Goal: Submit feedback/report problem: Submit feedback/report problem

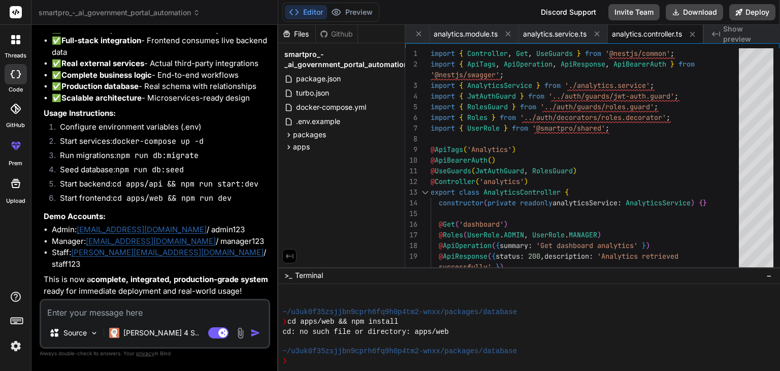
scroll to position [13115, 0]
click at [558, 341] on div at bounding box center [523, 342] width 482 height 10
click at [150, 313] on textarea at bounding box center [154, 309] width 227 height 18
type textarea "s"
type textarea "x"
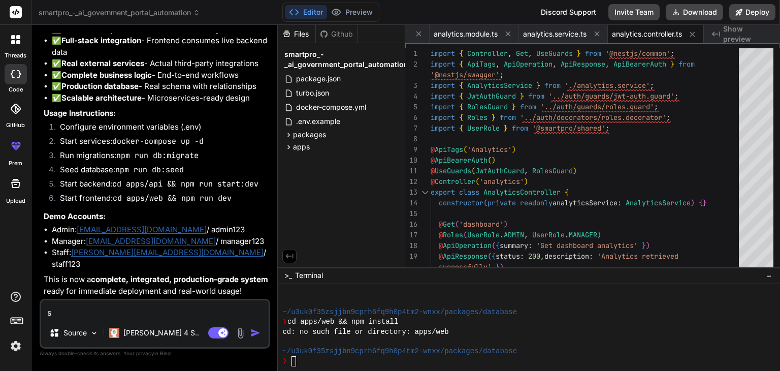
type textarea "st"
type textarea "x"
type textarea "sti"
type textarea "x"
type textarea "stil"
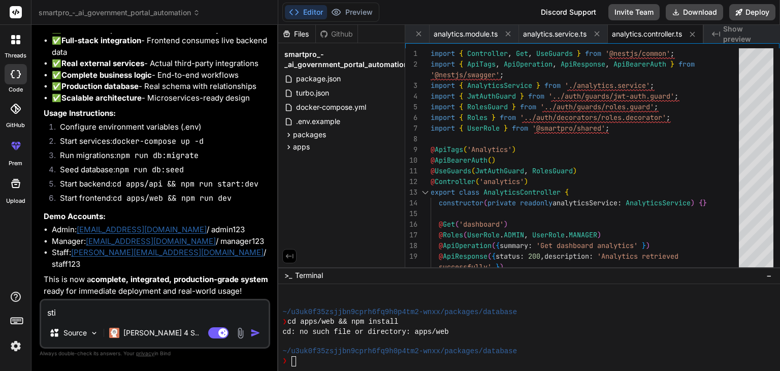
type textarea "x"
type textarea "still"
type textarea "x"
type textarea "still"
type textarea "x"
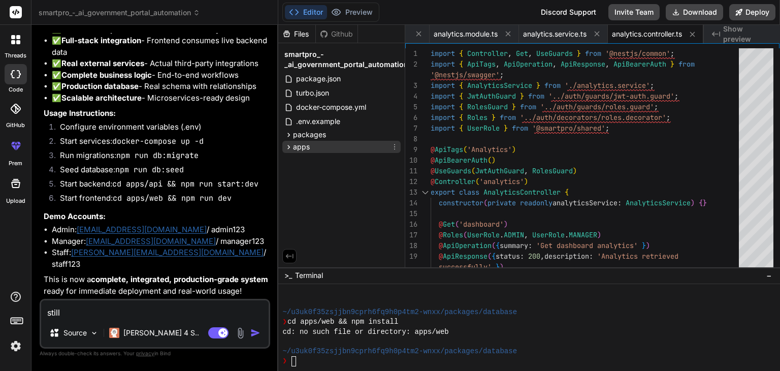
click at [291, 147] on icon at bounding box center [288, 147] width 9 height 9
click at [297, 171] on icon at bounding box center [297, 172] width 3 height 4
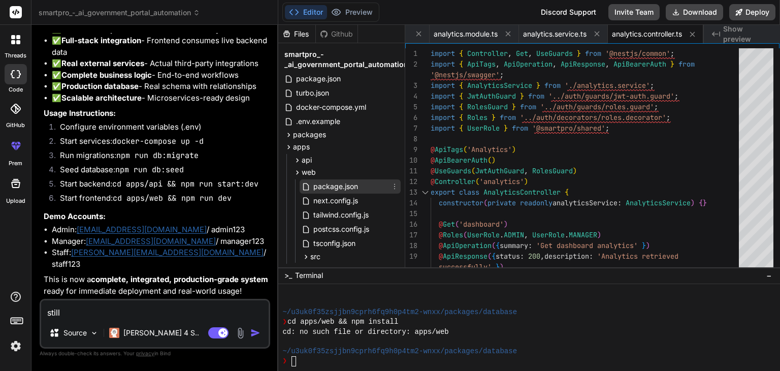
scroll to position [22, 0]
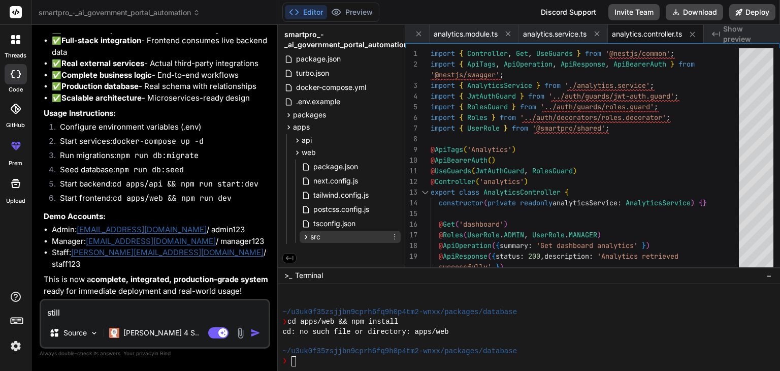
click at [329, 236] on div "src" at bounding box center [349, 236] width 101 height 12
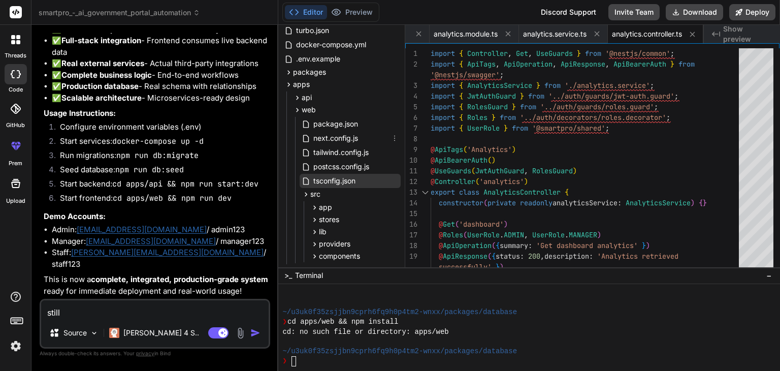
scroll to position [85, 0]
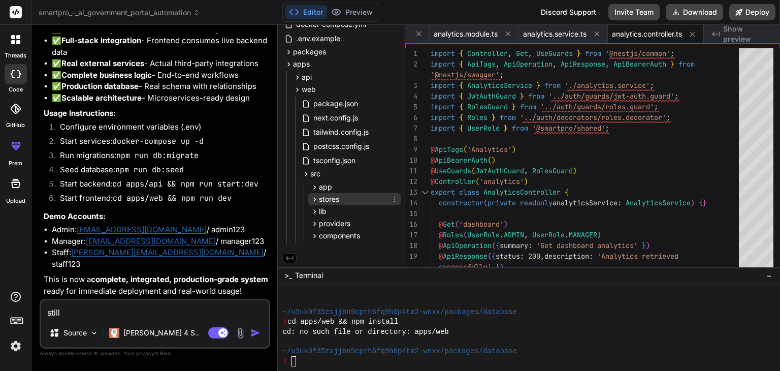
click at [326, 194] on span "stores" at bounding box center [329, 199] width 20 height 10
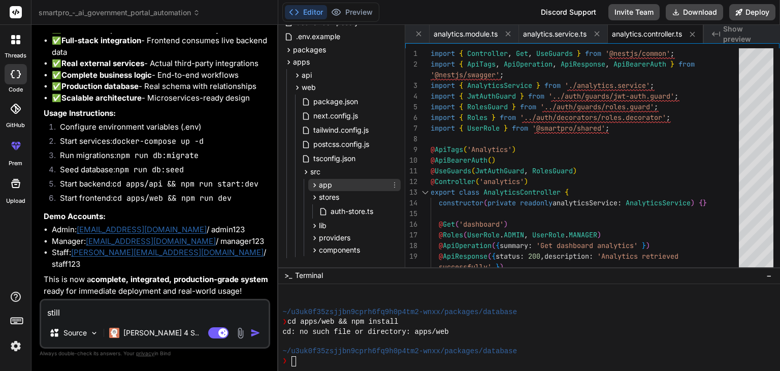
click at [326, 186] on span "app" at bounding box center [325, 185] width 13 height 10
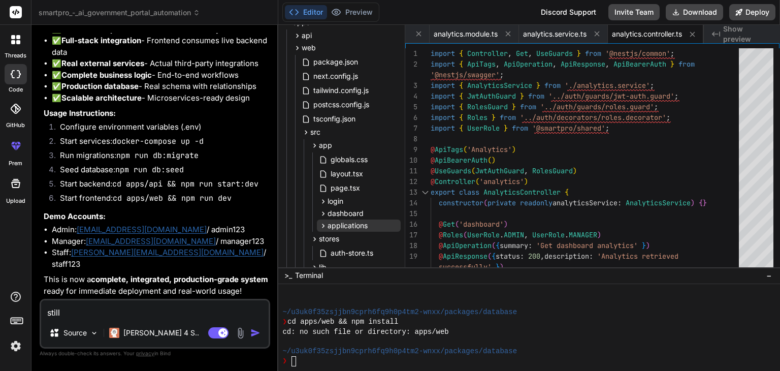
scroll to position [182, 0]
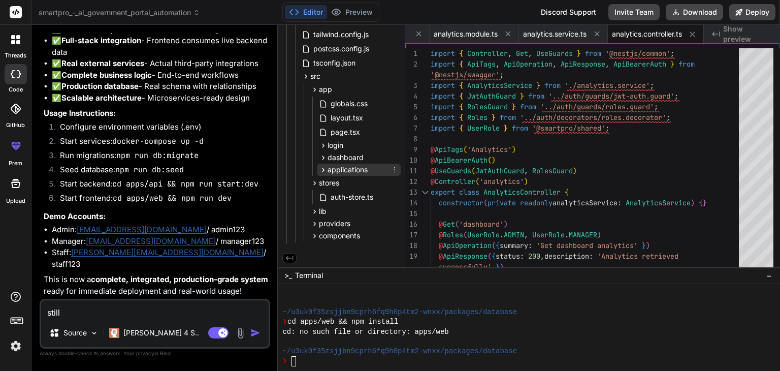
click at [335, 168] on span "applications" at bounding box center [347, 169] width 40 height 10
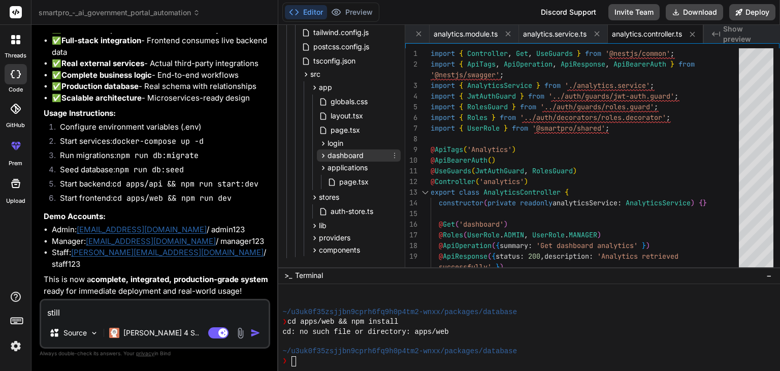
click at [333, 157] on span "dashboard" at bounding box center [345, 155] width 36 height 10
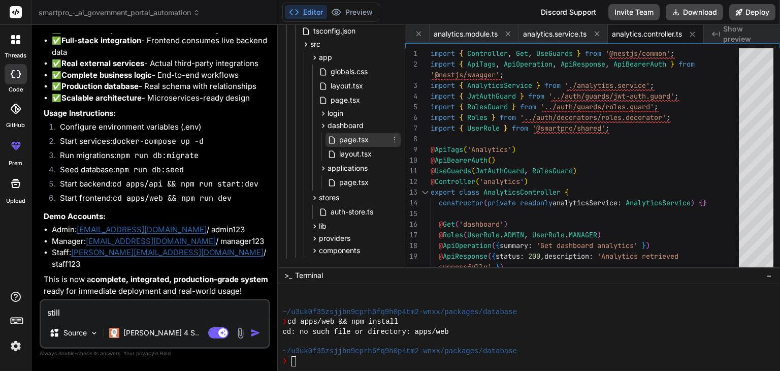
scroll to position [229, 0]
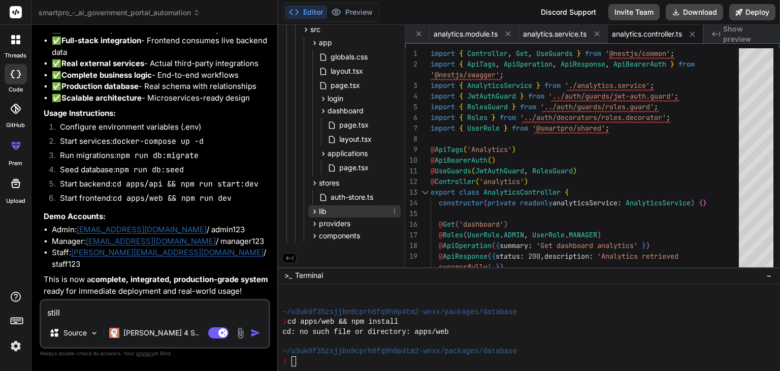
click at [337, 214] on div "lib" at bounding box center [354, 211] width 92 height 12
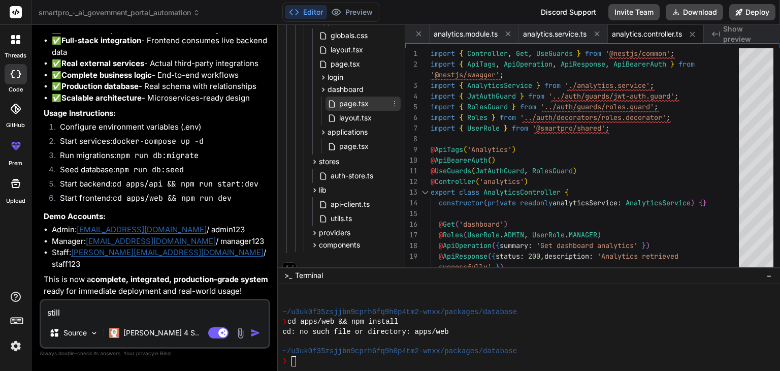
scroll to position [259, 0]
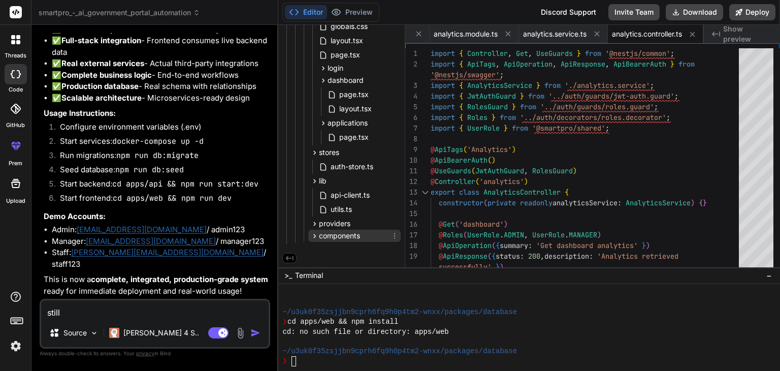
click at [337, 236] on span "components" at bounding box center [339, 235] width 41 height 10
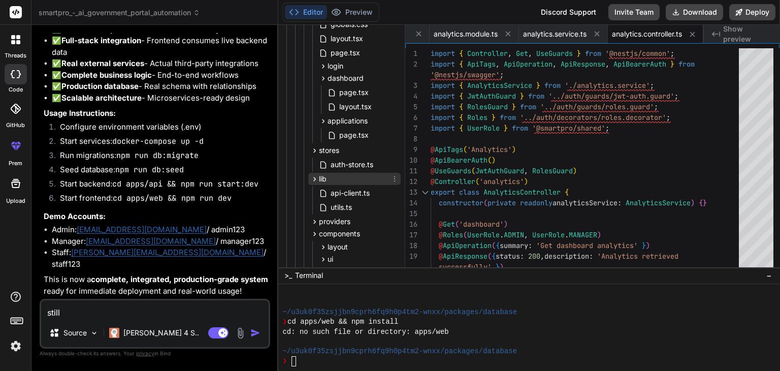
scroll to position [298, 0]
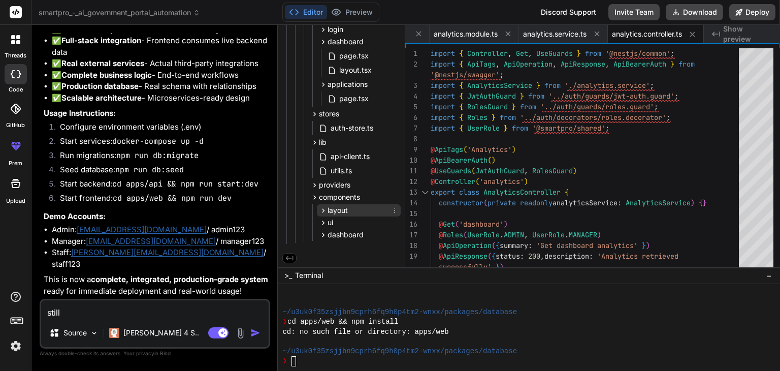
click at [339, 209] on span "layout" at bounding box center [337, 210] width 20 height 10
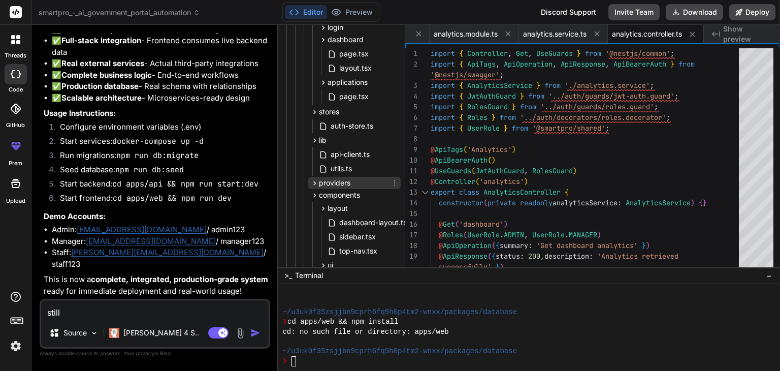
scroll to position [343, 0]
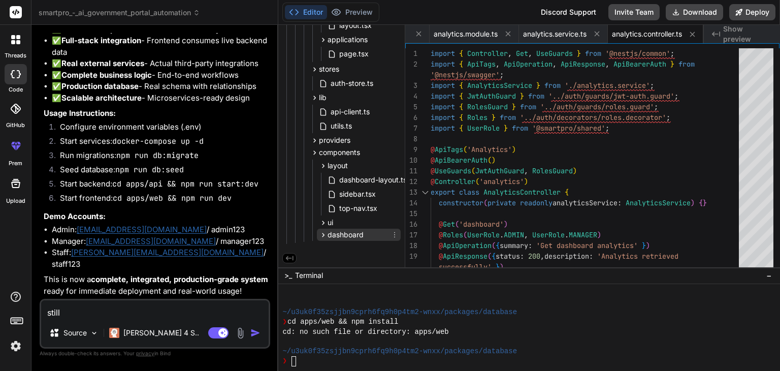
click at [341, 232] on span "dashboard" at bounding box center [345, 234] width 36 height 10
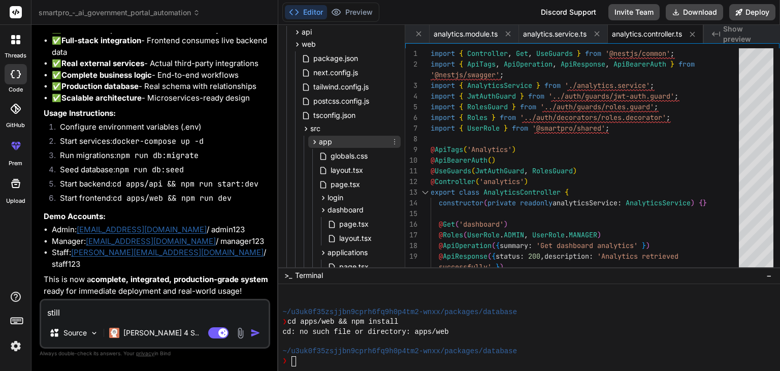
scroll to position [83, 0]
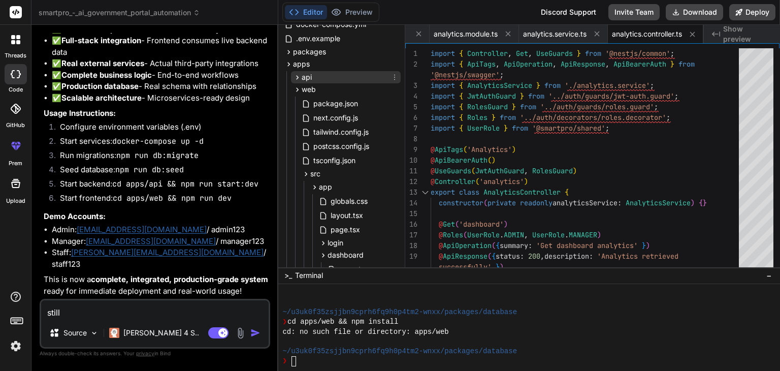
click at [300, 79] on icon at bounding box center [297, 77] width 9 height 9
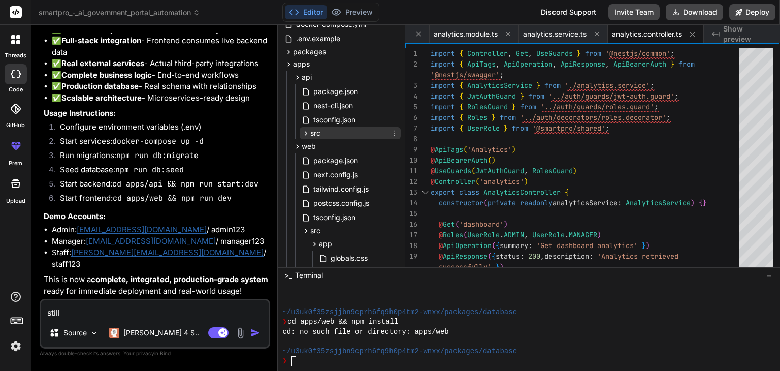
click at [307, 134] on icon at bounding box center [306, 133] width 9 height 9
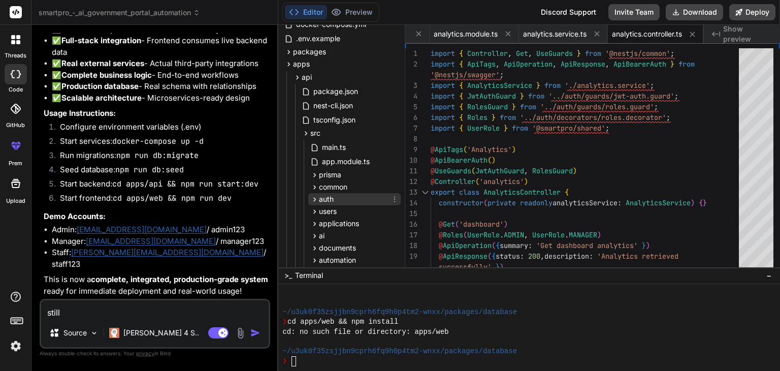
drag, startPoint x: 322, startPoint y: 197, endPoint x: 325, endPoint y: 212, distance: 15.0
click at [322, 197] on span "auth" at bounding box center [326, 199] width 15 height 10
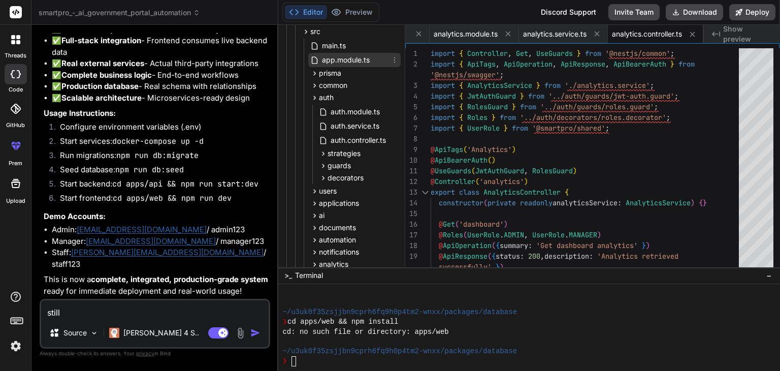
scroll to position [134, 0]
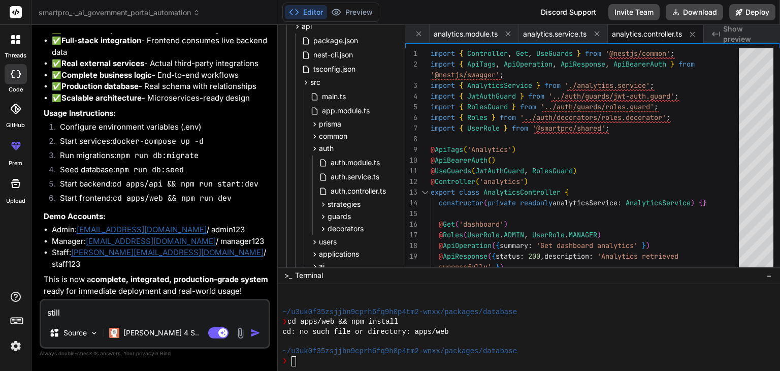
click at [199, 312] on textarea "still" at bounding box center [154, 309] width 227 height 18
type textarea "still t"
type textarea "x"
type textarea "still th"
type textarea "x"
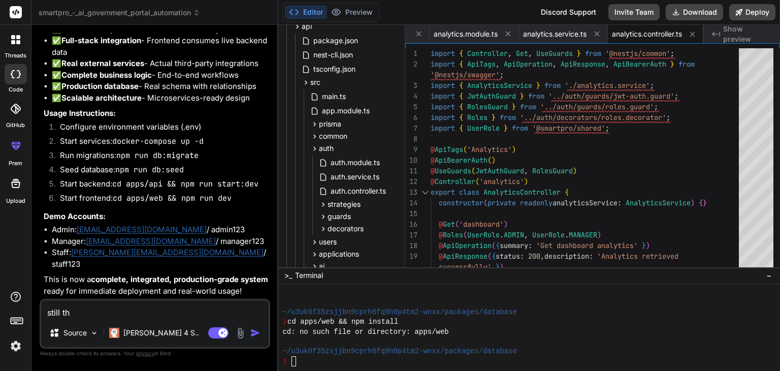
type textarea "still the"
type textarea "x"
type textarea "still ther"
type textarea "x"
type textarea "still there"
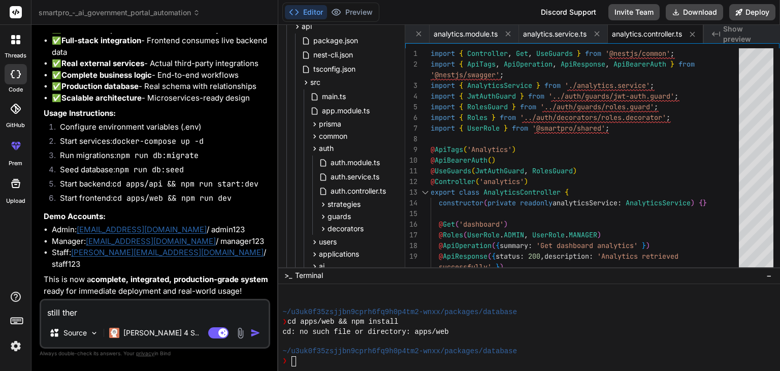
type textarea "x"
type textarea "still there"
type textarea "x"
type textarea "still there o"
type textarea "x"
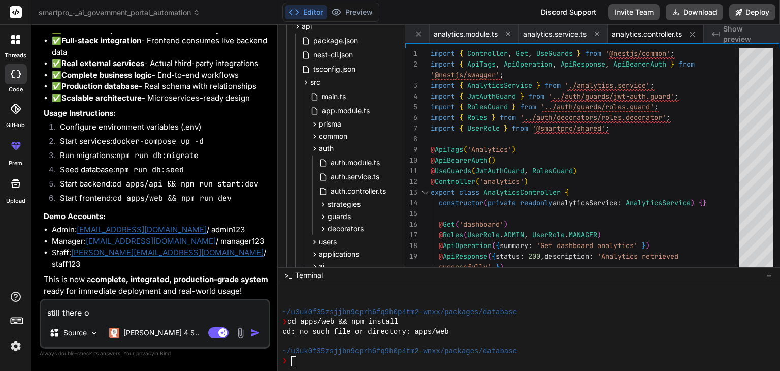
type textarea "still there"
type textarea "x"
type textarea "still there i"
type textarea "x"
type textarea "still there is"
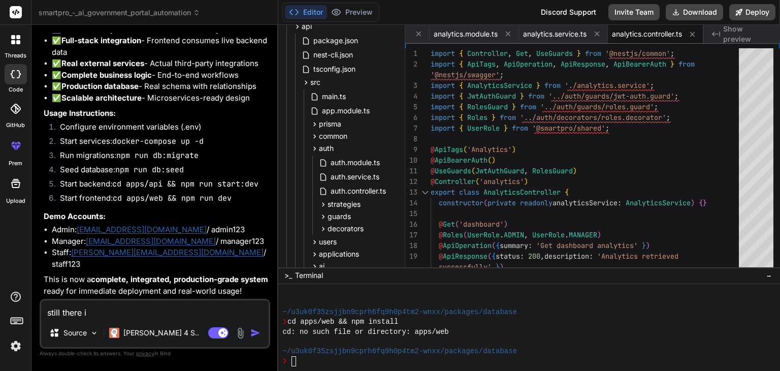
type textarea "x"
type textarea "still there is"
type textarea "x"
type textarea "still there is a"
type textarea "x"
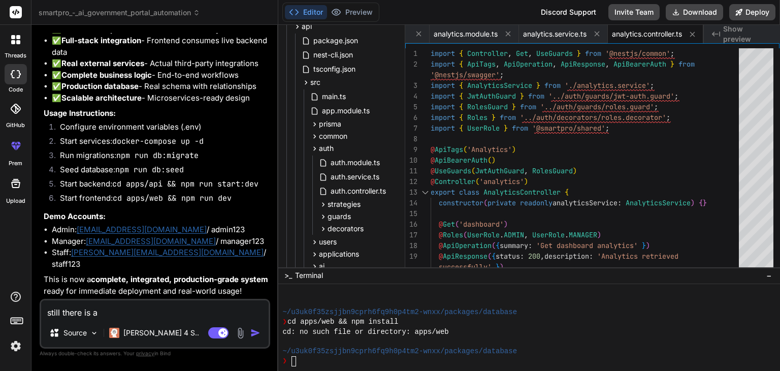
type textarea "still there is a"
type textarea "x"
type textarea "still there is a l"
type textarea "x"
type textarea "still there is a lo"
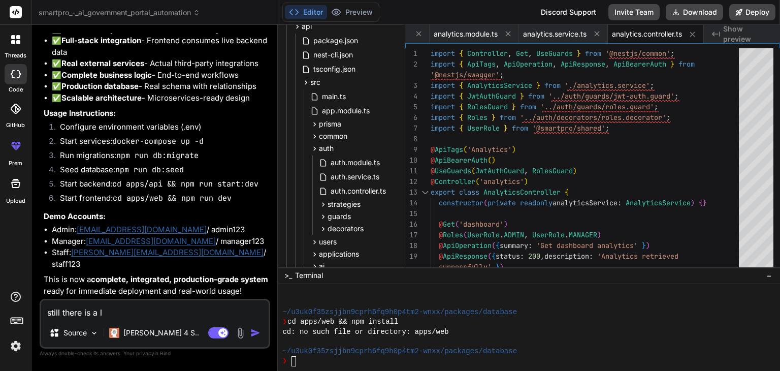
type textarea "x"
type textarea "still there is a lot"
type textarea "x"
type textarea "still there is a lot"
type textarea "x"
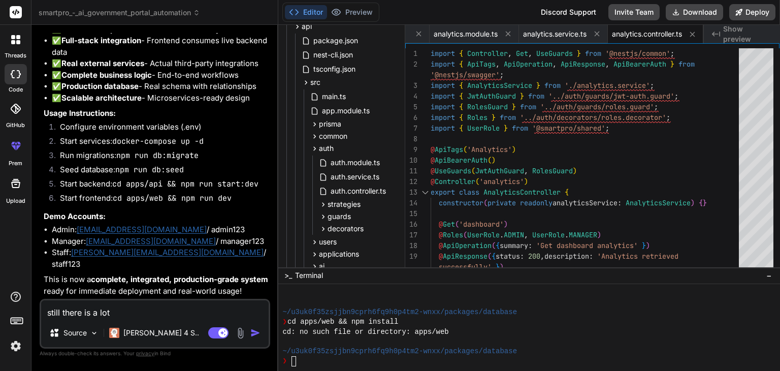
type textarea "still there is a lot o"
type textarea "x"
type textarea "still there is a lot of"
type textarea "x"
type textarea "still there is a lot of"
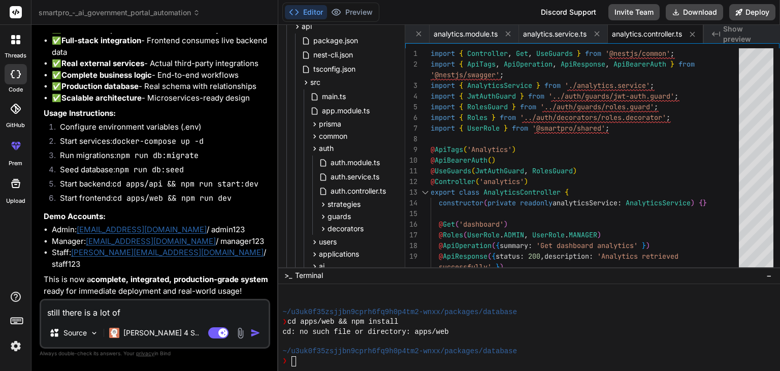
type textarea "x"
type textarea "still there is a lot of m"
type textarea "x"
type textarea "still there is a lot of mi"
type textarea "x"
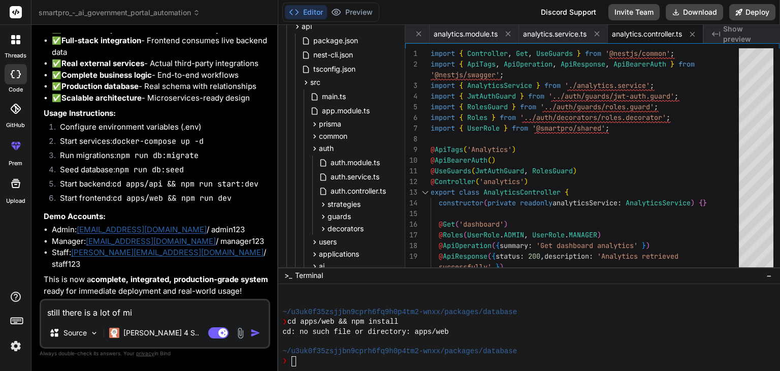
type textarea "still there is a lot of mis"
type textarea "x"
type textarea "still there is a lot of miss"
type textarea "x"
type textarea "still there is a lot of missi"
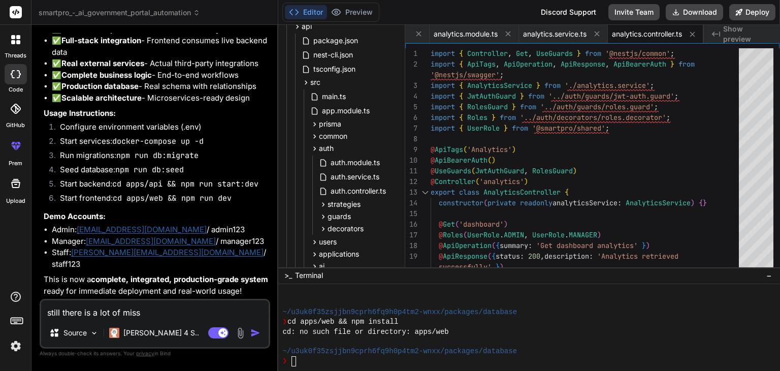
type textarea "x"
type textarea "still there is a lot of missin"
type textarea "x"
type textarea "still there is a lot of missing"
type textarea "x"
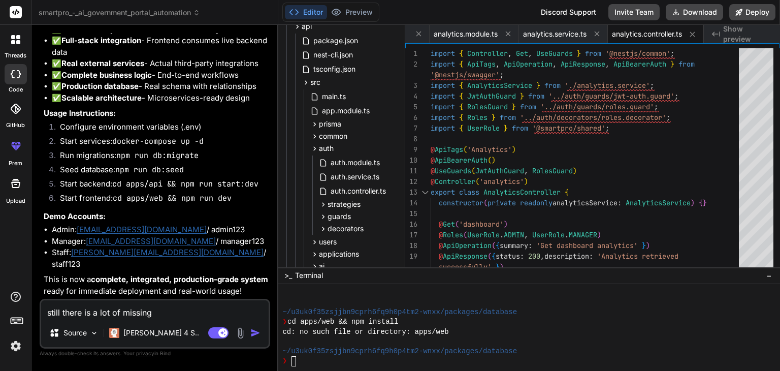
type textarea "still there is a lot of missing"
type textarea "x"
type textarea "still there is a lot of missing p"
type textarea "x"
type textarea "still there is a lot of missing pl"
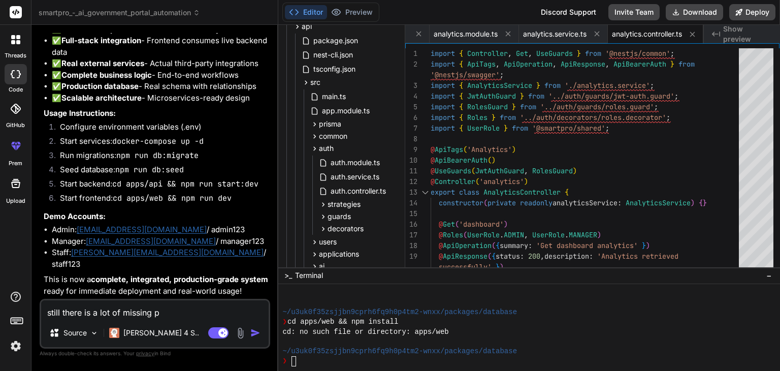
type textarea "x"
type textarea "still there is a lot of missing ple"
type textarea "x"
type textarea "still there is a lot of missing plea"
type textarea "x"
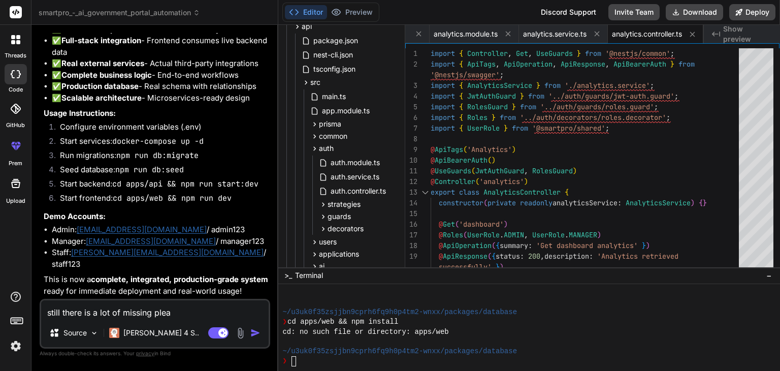
type textarea "still there is a lot of missing pleas"
type textarea "x"
type textarea "still there is a lot of missing please"
type textarea "x"
type textarea "still there is a lot of missing please"
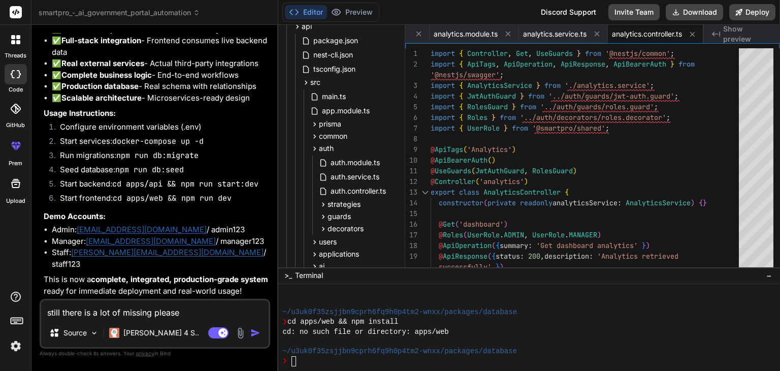
type textarea "x"
type textarea "still there is a lot of missing please r"
type textarea "x"
type textarea "still there is a lot of missing please re"
type textarea "x"
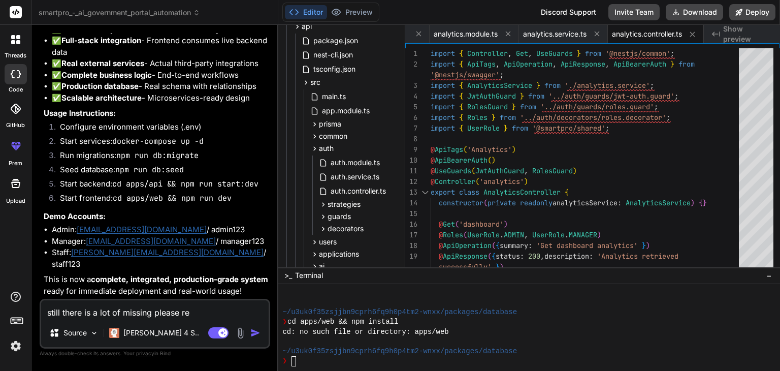
type textarea "still there is a lot of missing please rev"
type textarea "x"
type textarea "still there is a lot of missing please revi"
type textarea "x"
type textarea "still there is a lot of missing please revie"
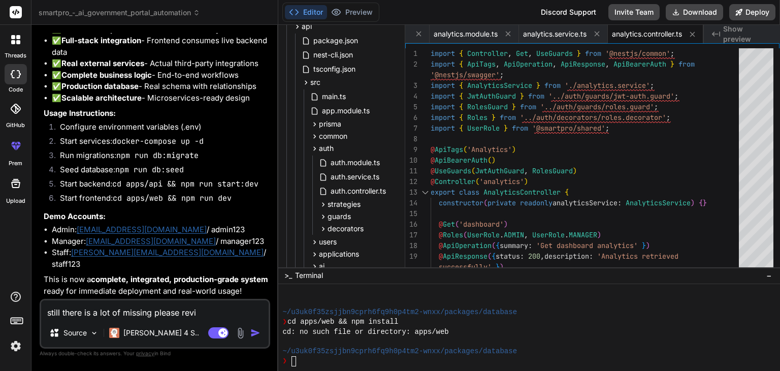
type textarea "x"
type textarea "still there is a lot of missing please review"
type textarea "x"
type textarea "still there is a lot of missing please review"
type textarea "x"
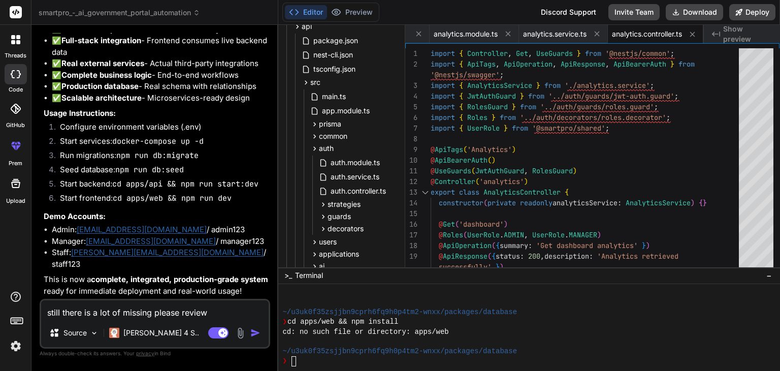
type textarea "still there is a lot of missing please review r"
type textarea "x"
type textarea "still there is a lot of missing please review re"
type textarea "x"
type textarea "still there is a lot of missing please review rea"
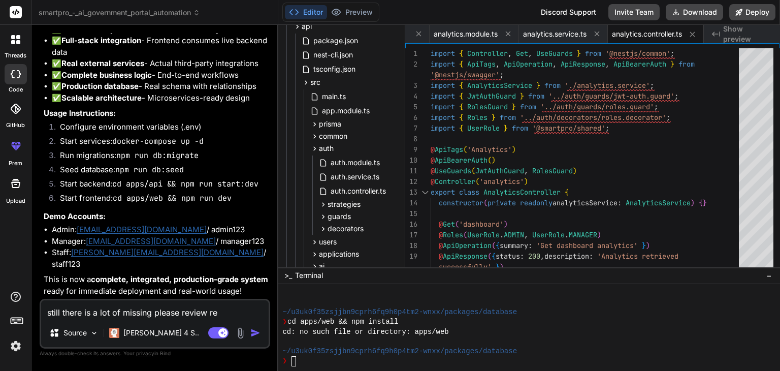
type textarea "x"
type textarea "still there is a lot of missing please review real"
type textarea "x"
type textarea "still there is a lot of missing please review real"
type textarea "x"
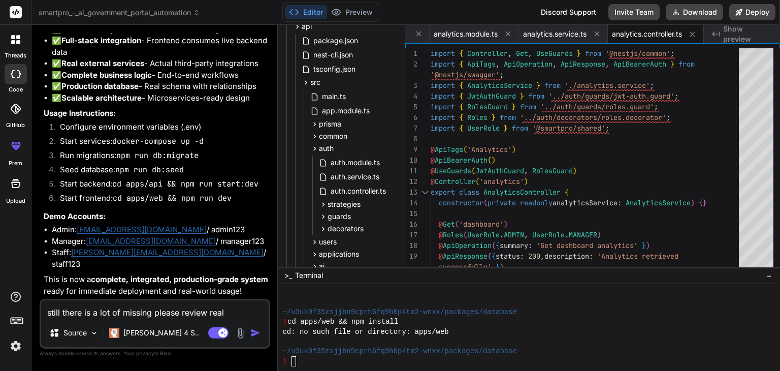
type textarea "still there is a lot of missing please review real c"
type textarea "x"
type textarea "still there is a lot of missing please review real co"
type textarea "x"
type textarea "still there is a lot of missing please review real cod"
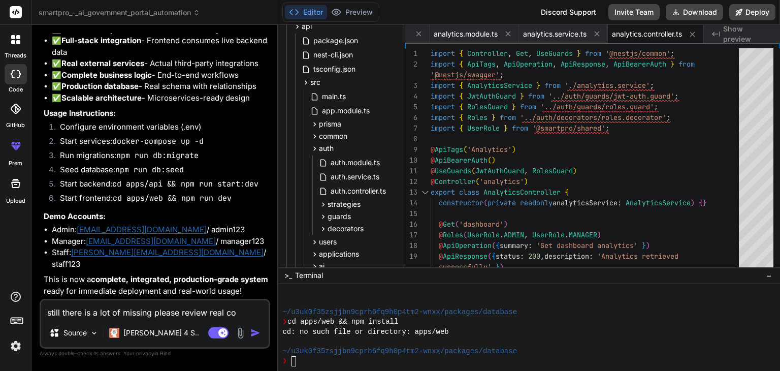
type textarea "x"
type textarea "still there is a lot of missing please review real code"
type textarea "x"
type textarea "still there is a lot of missing please review real codeb"
type textarea "x"
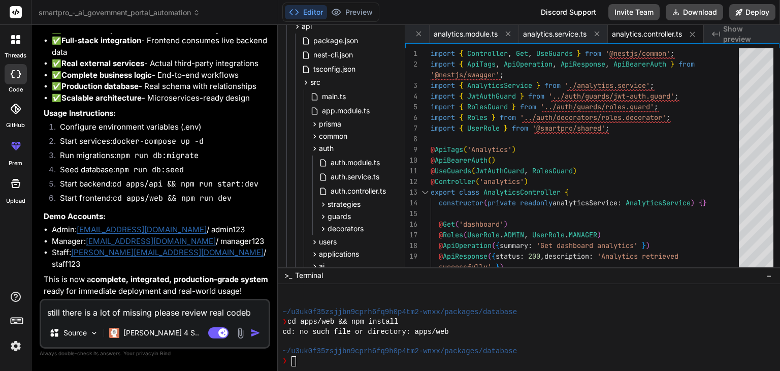
type textarea "still there is a lot of missing please review real codeba"
type textarea "x"
type textarea "still there is a lot of missing please review real codebas"
type textarea "x"
type textarea "still there is a lot of missing please review real codebase"
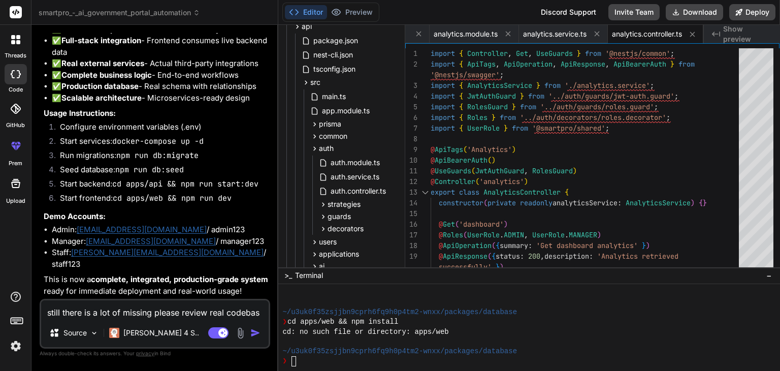
type textarea "x"
type textarea "still there is a lot of missing please review real codebase"
type textarea "x"
type textarea "still there is a lot of missing please review real codebase a"
type textarea "x"
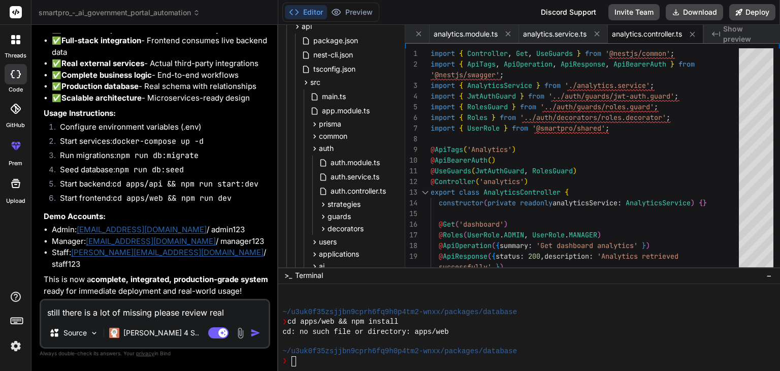
type textarea "still there is a lot of missing please review real codebase ap"
type textarea "x"
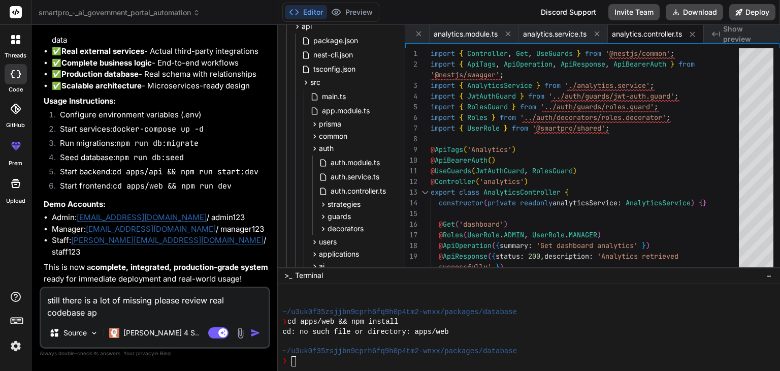
type textarea "still there is a lot of missing please review real codebase api"
type textarea "x"
type textarea "still there is a lot of missing please review real codebase api,"
type textarea "x"
type textarea "still there is a lot of missing please review real codebase api,"
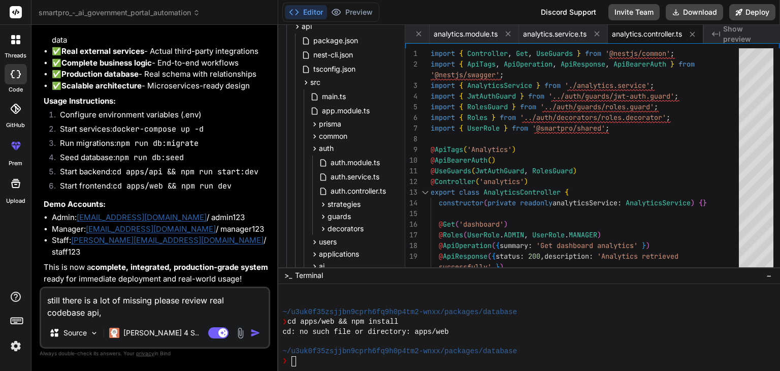
type textarea "x"
type textarea "still there is a lot of missing please review real codebase api,"
type textarea "x"
type textarea "still there is a lot of missing please review real codebase api"
type textarea "x"
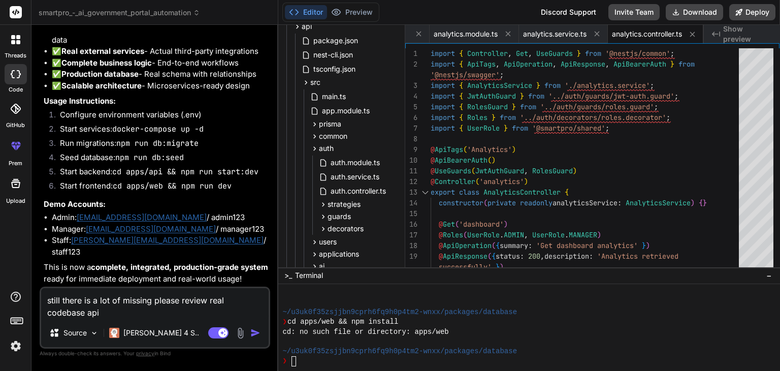
type textarea "still there is a lot of missing please review real codebase ap"
type textarea "x"
type textarea "still there is a lot of missing please review real codebase a"
type textarea "x"
type textarea "still there is a lot of missing please review real codebase"
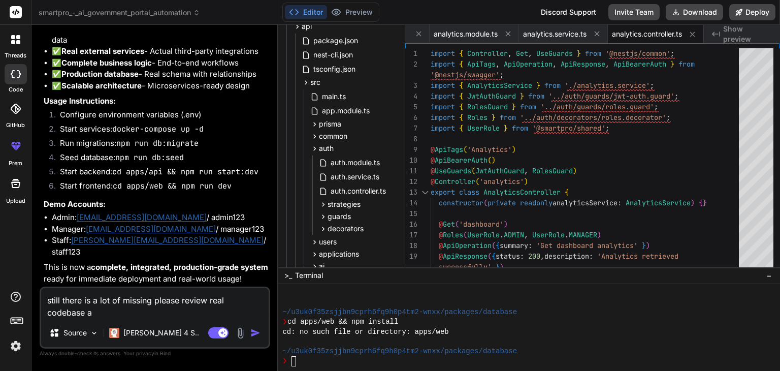
type textarea "x"
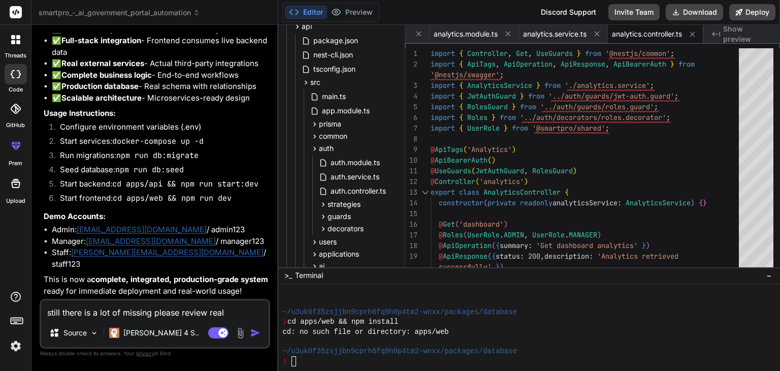
type textarea "still there is a lot of missing please review real codebase @"
type textarea "x"
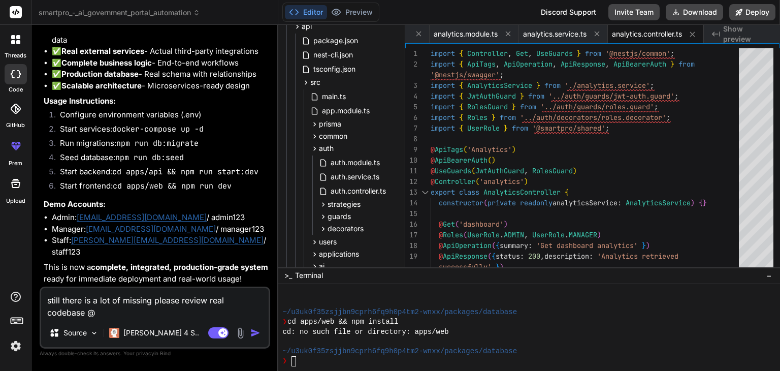
type textarea "still there is a lot of missing please review real codebase @a"
type textarea "x"
type textarea "still there is a lot of missing please review real codebase @ap"
type textarea "x"
type textarea "still there is a lot of missing please review real codebase @api"
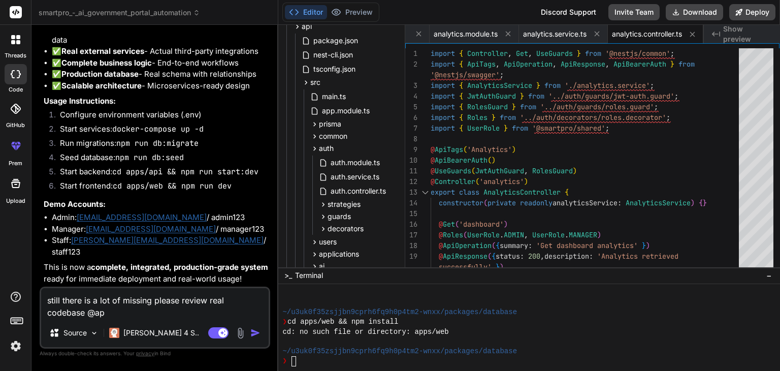
type textarea "x"
type textarea "still there is a lot of missing please review real codebase @api"
type textarea "x"
type textarea "still there is a lot of missing please review real codebase @api ,"
type textarea "x"
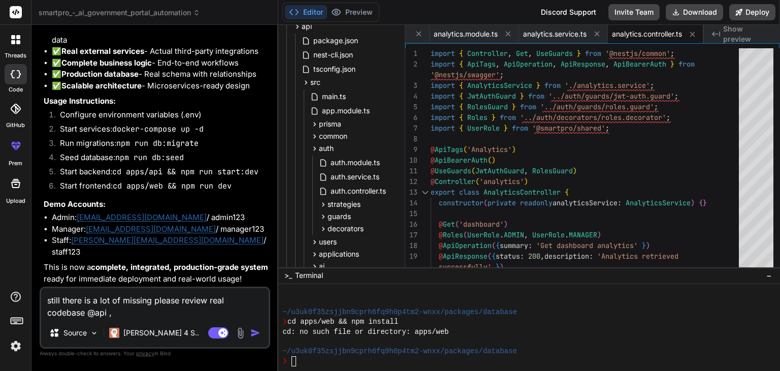
type textarea "still there is a lot of missing please review real codebase @api ,"
type textarea "x"
type textarea "still there is a lot of missing please review real codebase @api , @"
type textarea "x"
type textarea "still there is a lot of missing please review real codebase @api , @w"
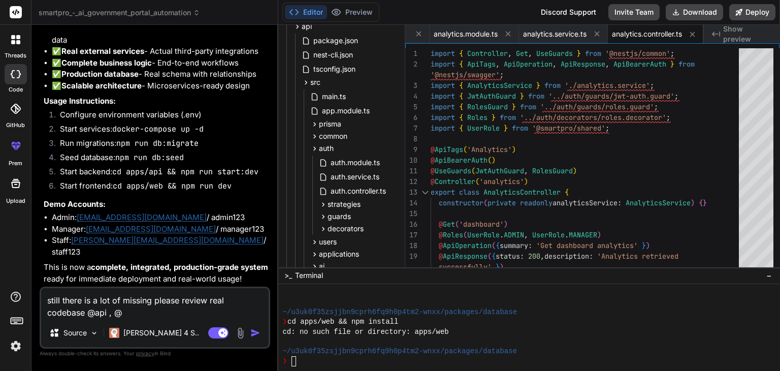
type textarea "x"
type textarea "still there is a lot of missing please review real codebase @api , @we"
type textarea "x"
type textarea "still there is a lot of missing please review real codebase @api , @web"
type textarea "x"
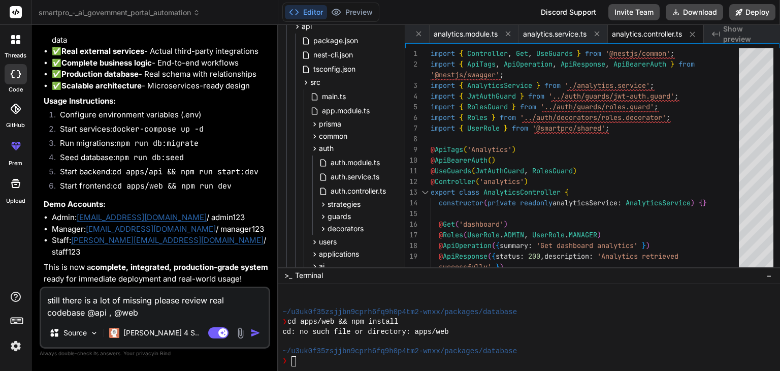
type textarea "still there is a lot of missing please review real codebase @api , @web"
type textarea "x"
type textarea "still there is a lot of missing please review real codebase @api , @web ,"
type textarea "x"
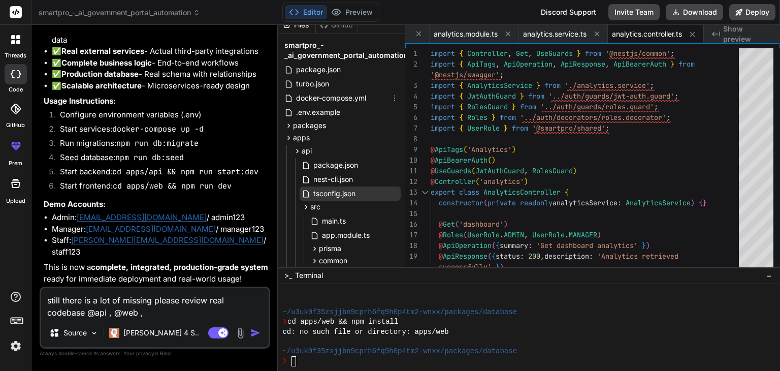
scroll to position [0, 0]
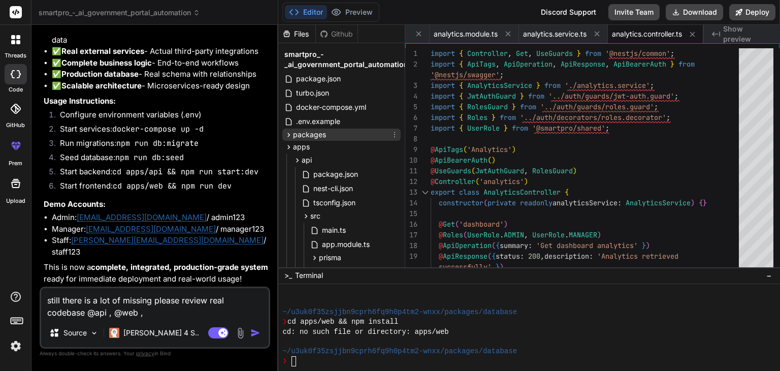
click at [288, 134] on icon at bounding box center [288, 134] width 9 height 9
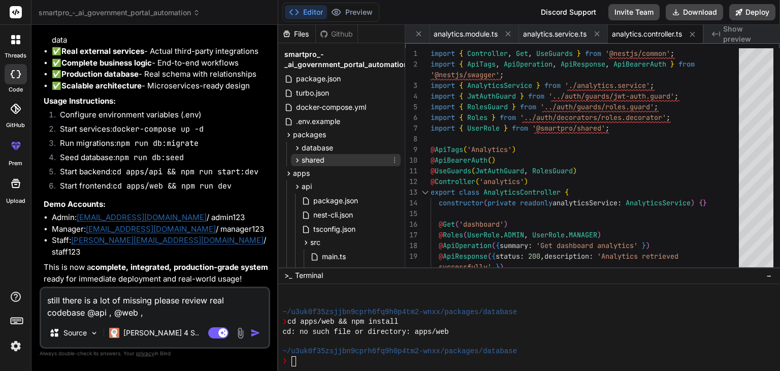
click at [306, 159] on span "shared" at bounding box center [313, 160] width 23 height 10
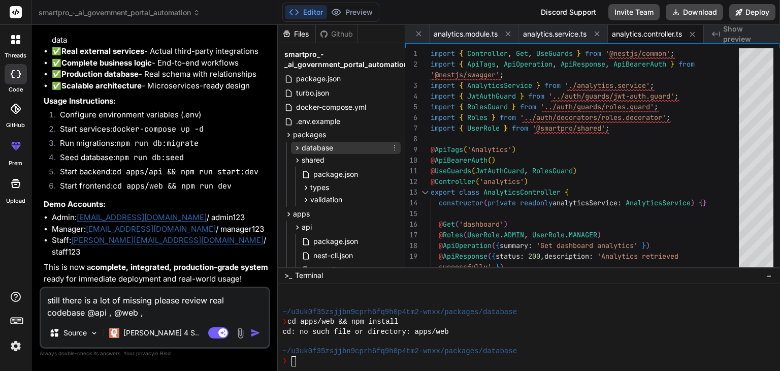
click at [317, 149] on span "database" at bounding box center [317, 148] width 31 height 10
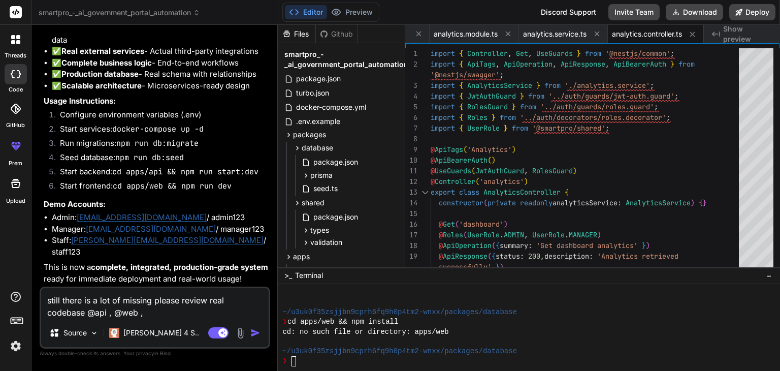
click at [173, 320] on div "still there is a lot of missing please review real codebase @api , @web , Sourc…" at bounding box center [155, 317] width 230 height 62
click at [169, 308] on textarea "still there is a lot of missing please review real codebase @api , @web ," at bounding box center [154, 303] width 227 height 30
type textarea "still there is a lot of missing please review real codebase @api , @web ,"
type textarea "x"
type textarea "still there is a lot of missing please review real codebase @api , @web , @"
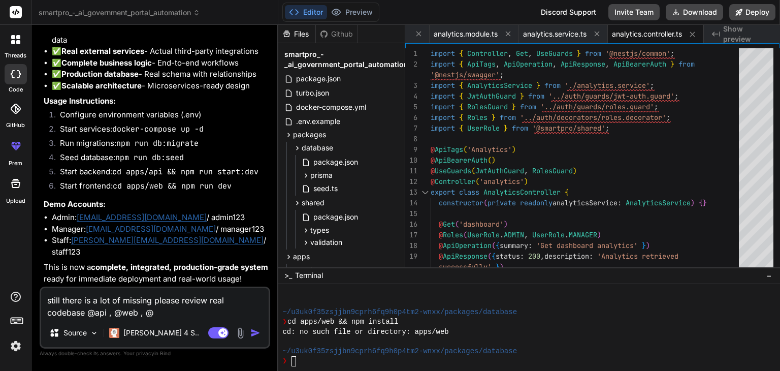
type textarea "x"
type textarea "still there is a lot of missing please review real codebase @api , @web , @df"
type textarea "x"
type textarea "still there is a lot of missing please review real codebase @api , @web , @dfa"
type textarea "x"
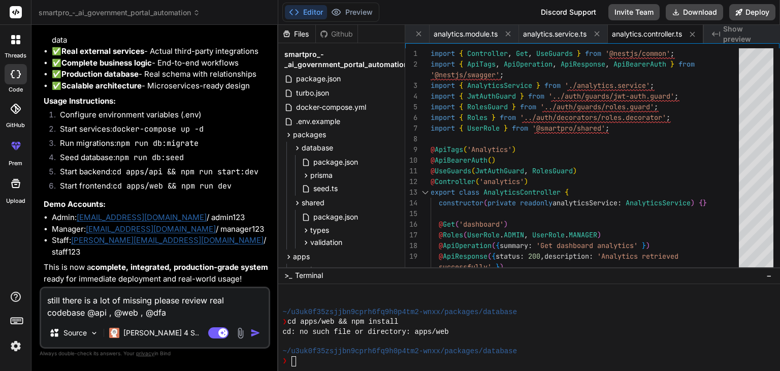
type textarea "still there is a lot of missing please review real codebase @api , @web , @df"
type textarea "x"
type textarea "still there is a lot of missing please review real codebase @api , @web , @d"
type textarea "x"
type textarea "still there is a lot of missing please review real codebase @api , @web , @dd"
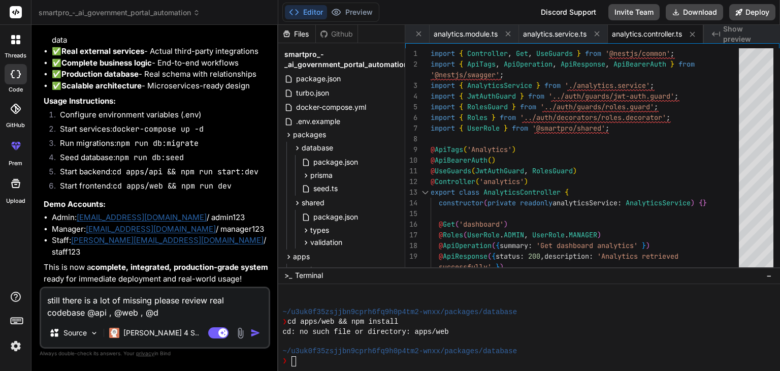
type textarea "x"
type textarea "still there is a lot of missing please review real codebase @api , @web , @dda"
type textarea "x"
type textarea "still there is a lot of missing please review real codebase @api , @web , @ddat"
type textarea "x"
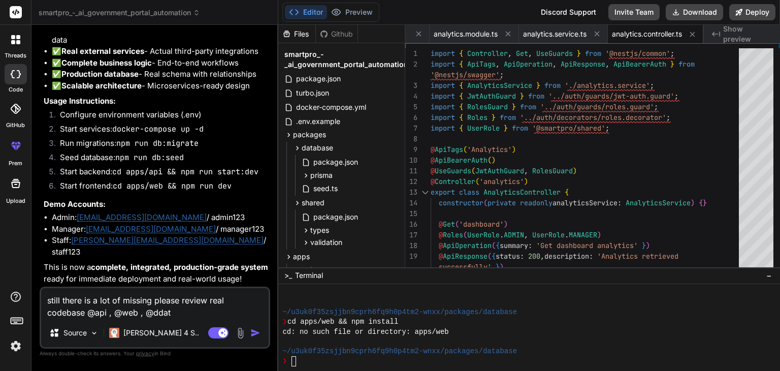
type textarea "still there is a lot of missing please review real codebase @api , @web , @ddata"
type textarea "x"
type textarea "still there is a lot of missing please review real codebase @api , @web , @ddat…"
type textarea "x"
type textarea "still there is a lot of missing please review real codebase @api , @web , @ddat…"
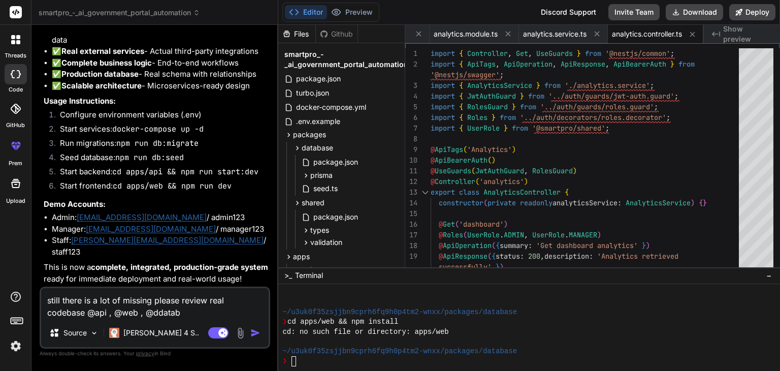
type textarea "x"
type textarea "still there is a lot of missing please review real codebase @api , @web , @ddat…"
type textarea "x"
type textarea "still there is a lot of missing please review real codebase @api , @web , @ddat…"
type textarea "x"
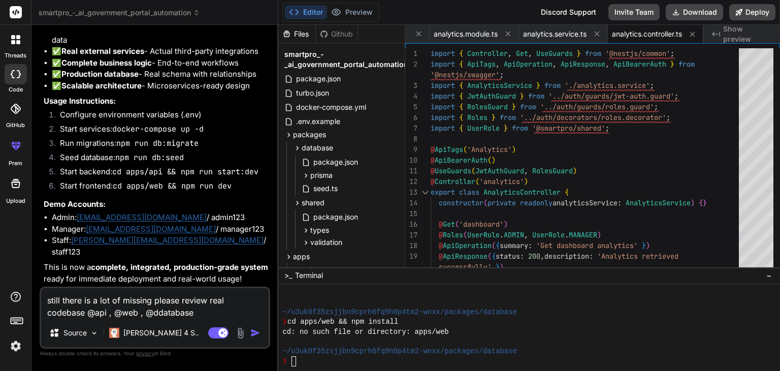
type textarea "still there is a lot of missing please review real codebase @api , @web , @ddat…"
type textarea "x"
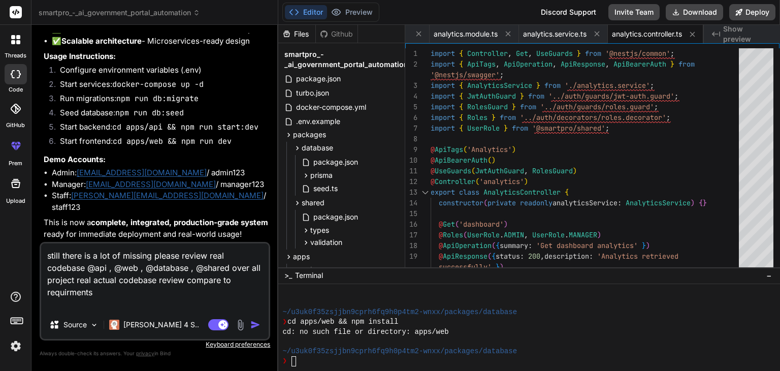
paste textarea "# SMARTPRO - TECHNICAL IMPLEMENTATION PLAN (REVISED WITH BEST PRACTICES & OPEN-…"
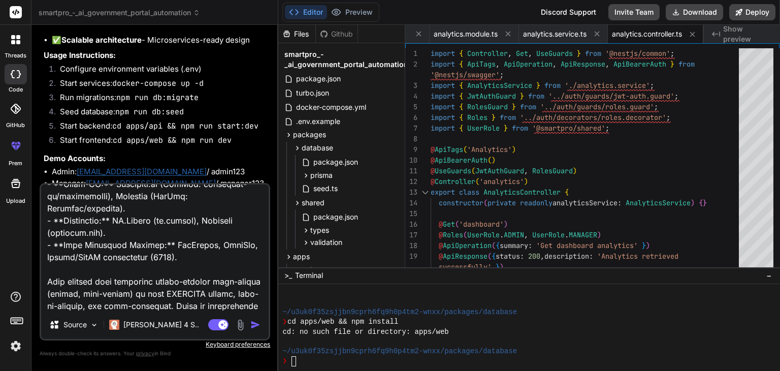
click at [255, 323] on img "button" at bounding box center [255, 324] width 10 height 10
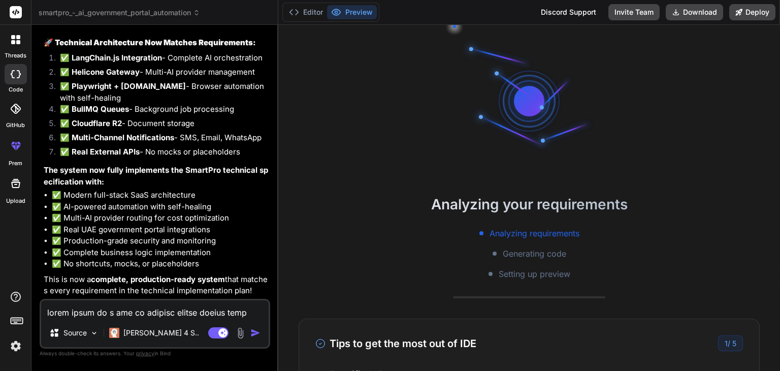
scroll to position [18803, 0]
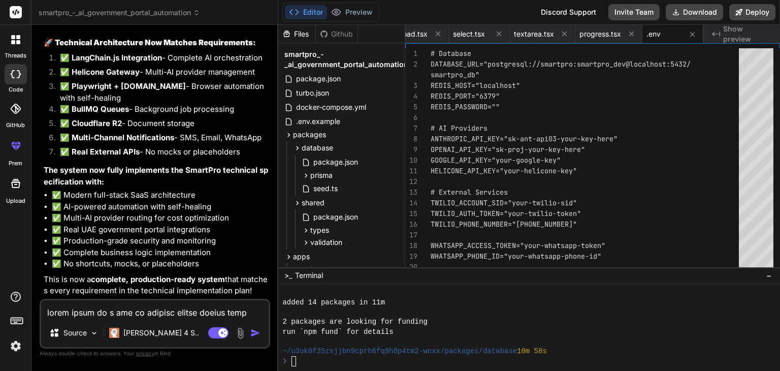
click at [274, 252] on div "Bind AI Web Search Created with Pixso. Code Generator You hello Bind AI Hello! …" at bounding box center [154, 197] width 247 height 345
